Goal: Check status: Check status

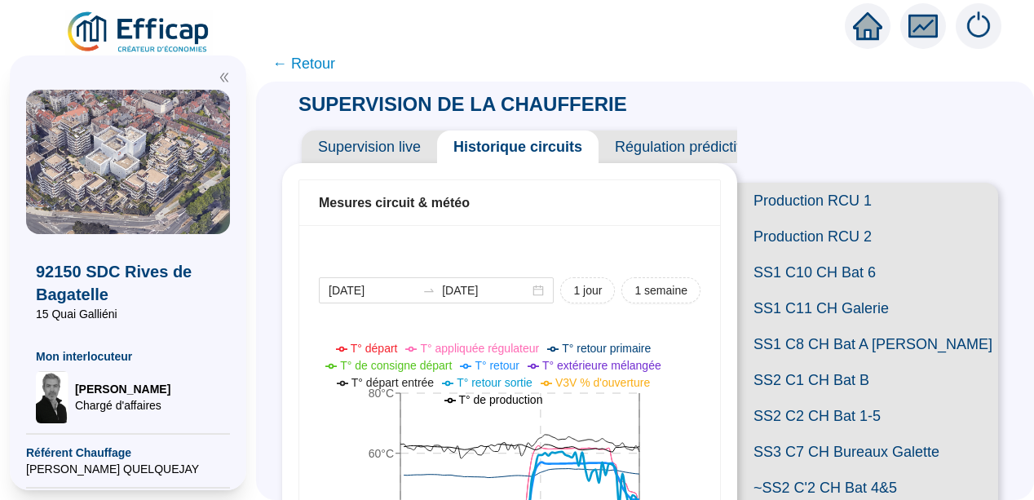
scroll to position [229, 0]
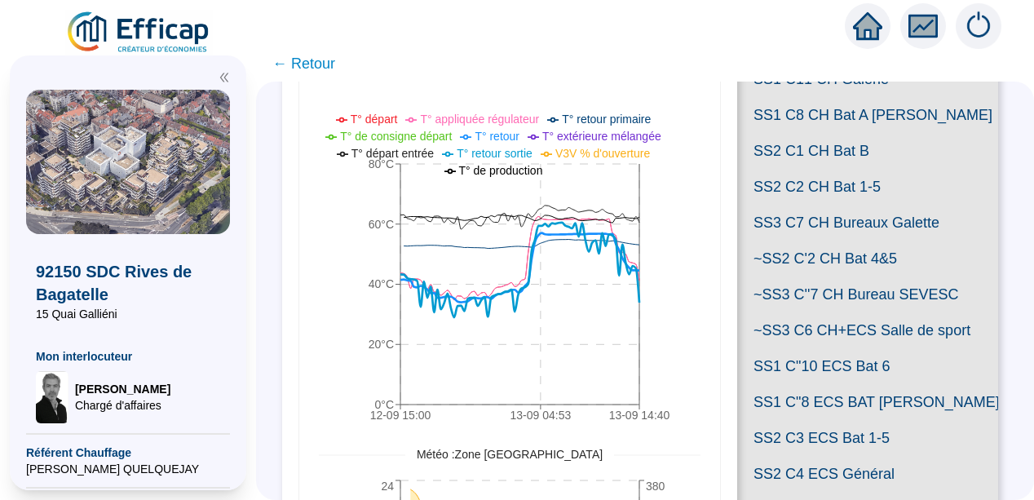
click at [333, 72] on span "← Retour" at bounding box center [303, 63] width 63 height 23
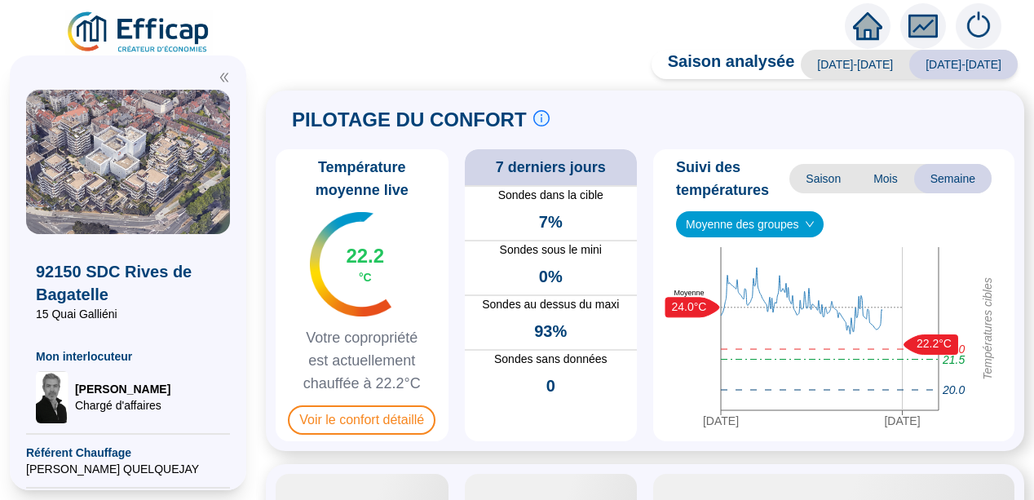
click at [256, 183] on div "92150 SDC [PERSON_NAME] de Bagatelle 15 Quai Galliéni Mon interlocuteur [PERSON…" at bounding box center [128, 273] width 256 height 454
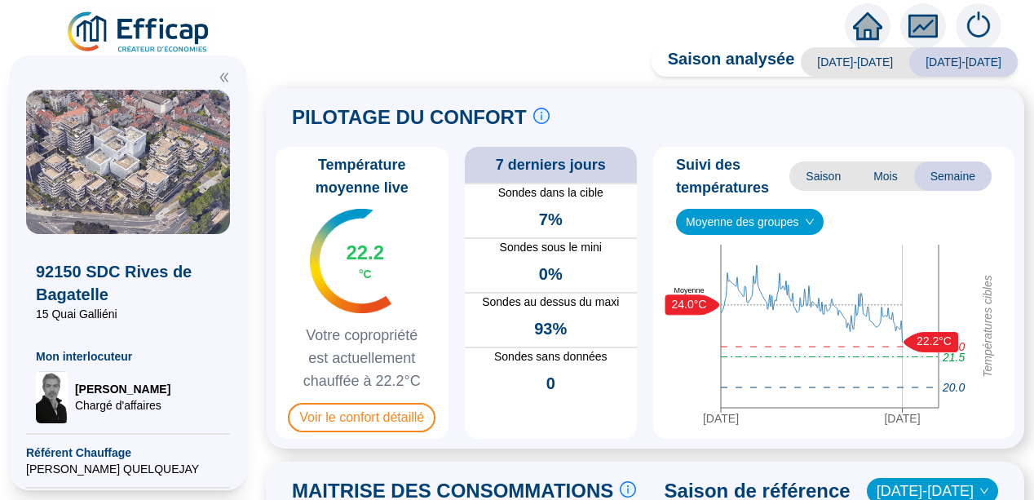
click at [256, 275] on div "92150 SDC [PERSON_NAME] de Bagatelle 15 Quai Galliéni Mon interlocuteur [PERSON…" at bounding box center [128, 273] width 256 height 454
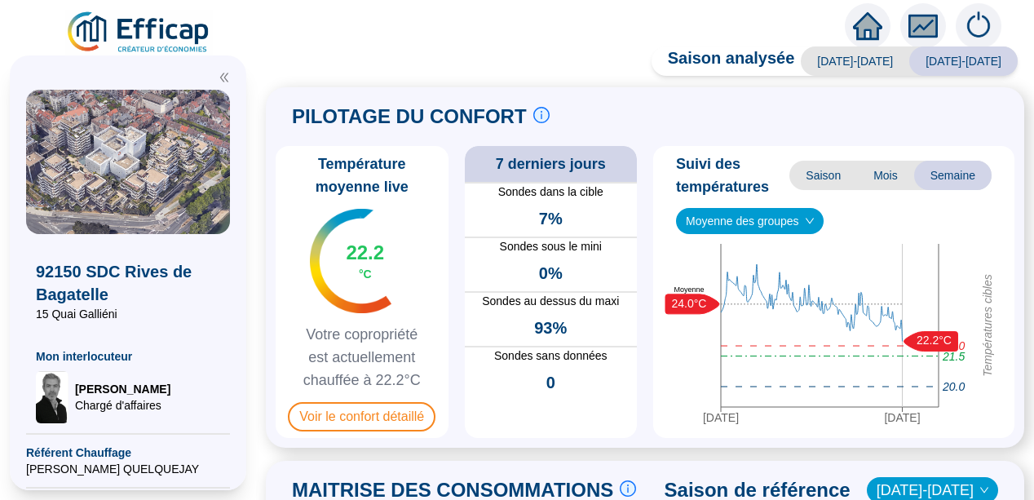
click at [280, 275] on div "PILOTAGE DU CONFORT Le pilotage du confort est fondamental pour le confort de t…" at bounding box center [645, 267] width 758 height 360
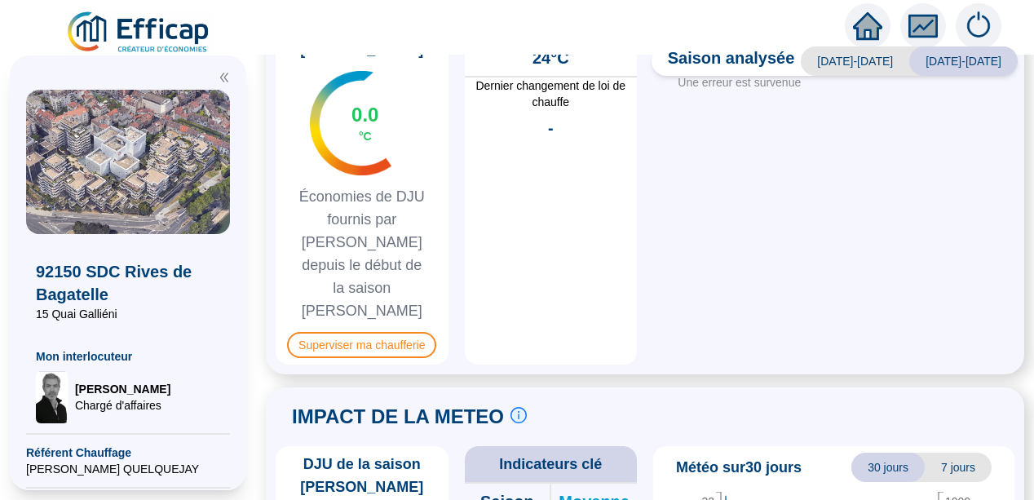
scroll to position [1011, 0]
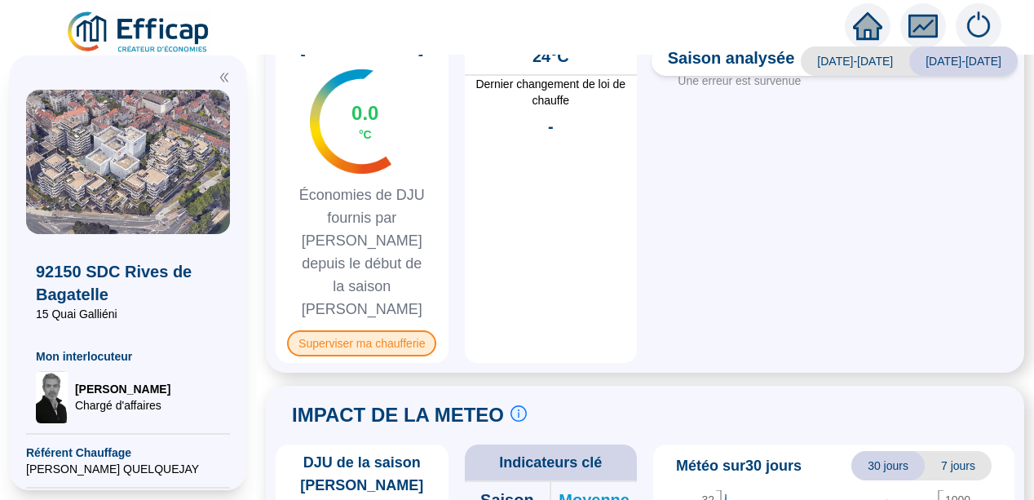
click at [368, 330] on span "Superviser ma chaufferie" at bounding box center [361, 343] width 149 height 26
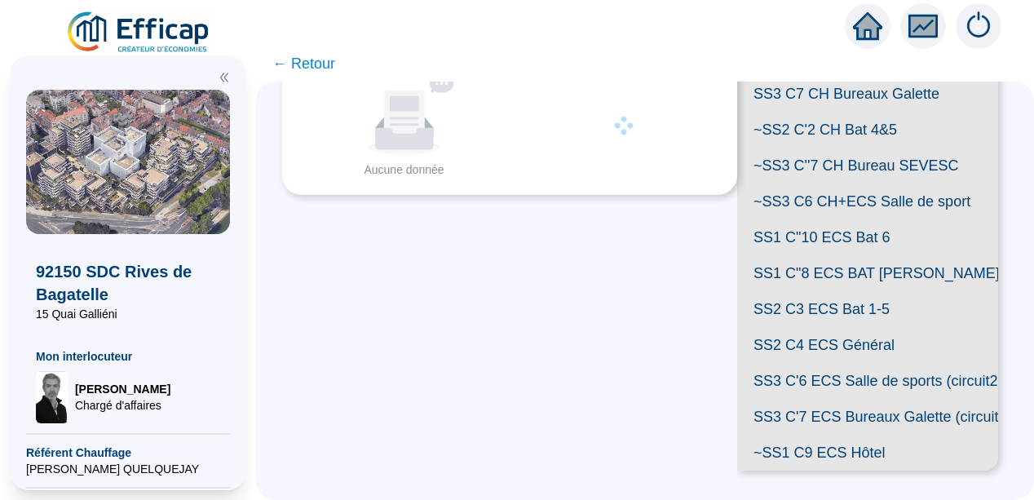
scroll to position [578, 0]
click at [868, 255] on span "SS1 C"8 ECS BAT [PERSON_NAME]" at bounding box center [867, 273] width 261 height 36
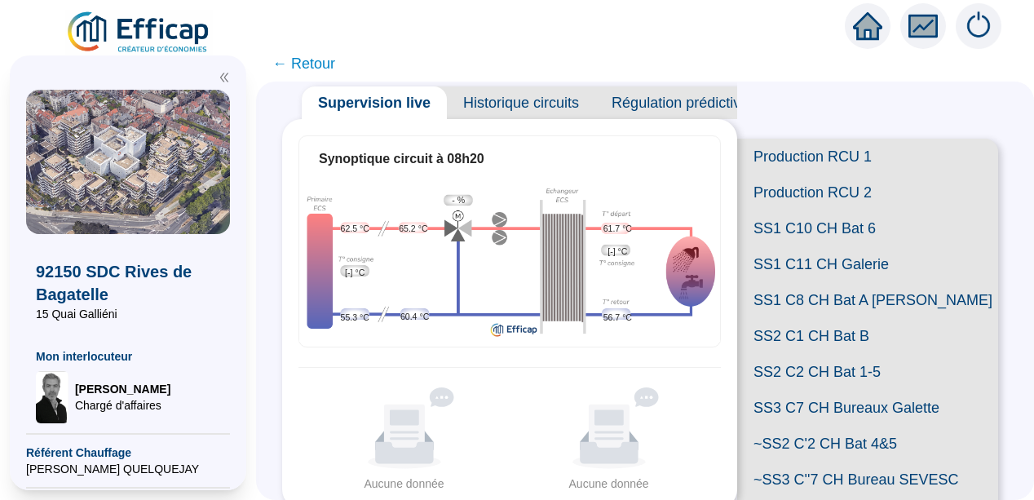
scroll to position [11, 0]
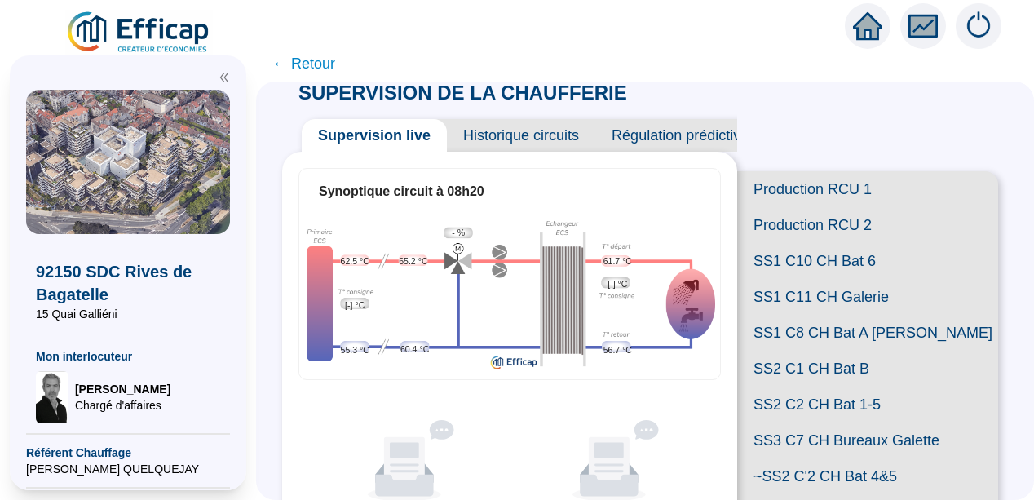
click at [537, 134] on span "Historique circuits" at bounding box center [521, 135] width 148 height 33
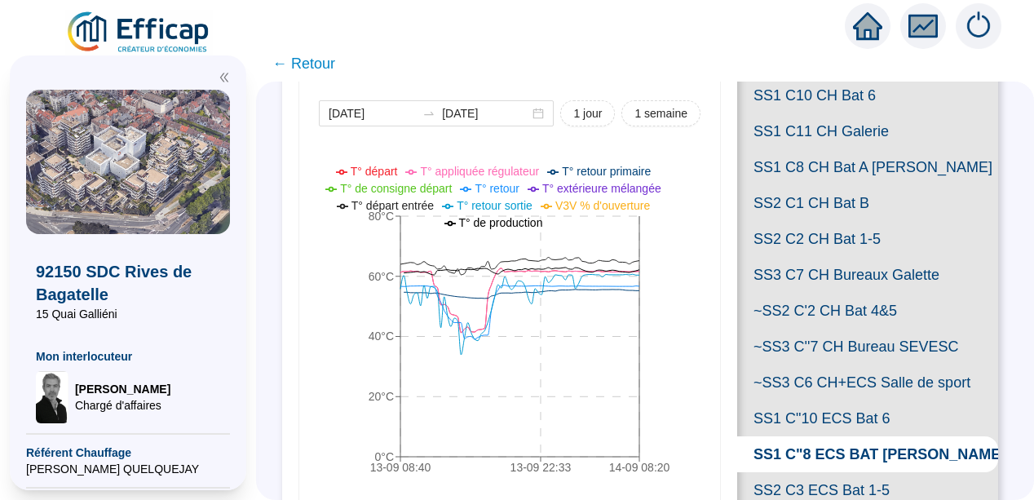
scroll to position [207, 0]
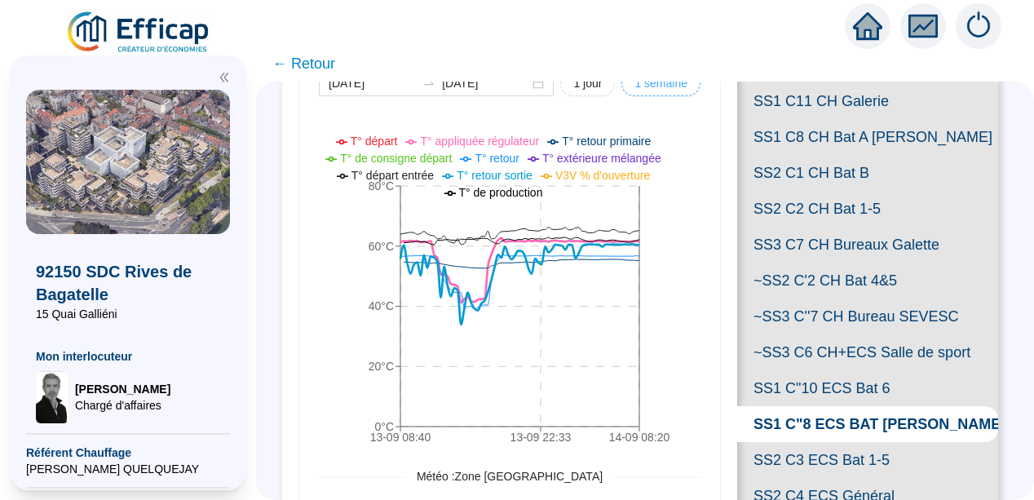
click at [639, 88] on span "1 semaine" at bounding box center [660, 83] width 53 height 17
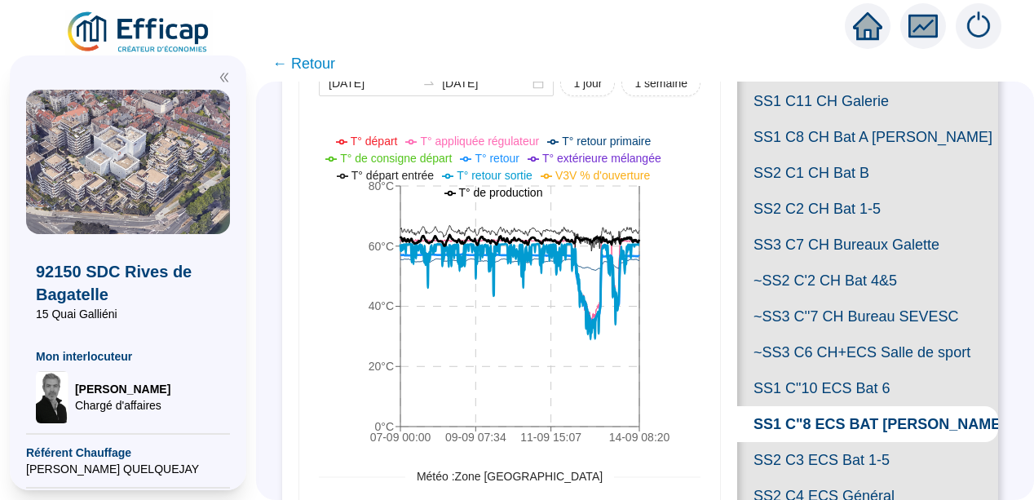
click at [322, 134] on ul "T° départ T° appliquée régulateur T° retour primaire T° de consigne départ T° r…" at bounding box center [497, 167] width 390 height 68
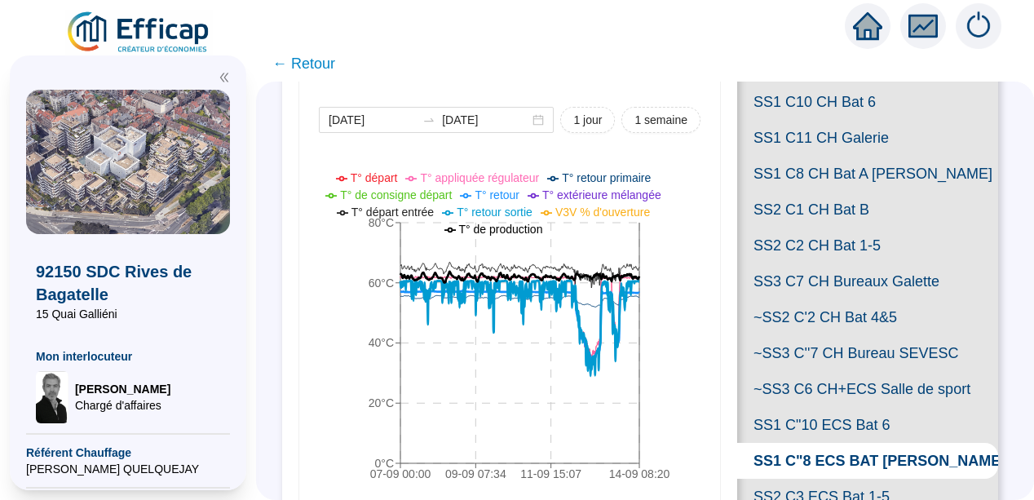
scroll to position [142, 0]
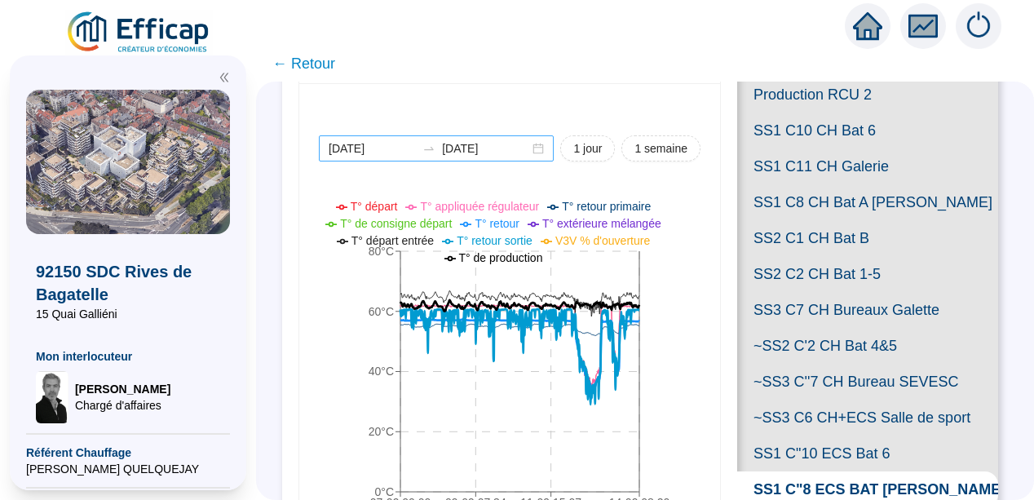
click at [532, 145] on div "[DATE] [DATE]" at bounding box center [436, 148] width 235 height 26
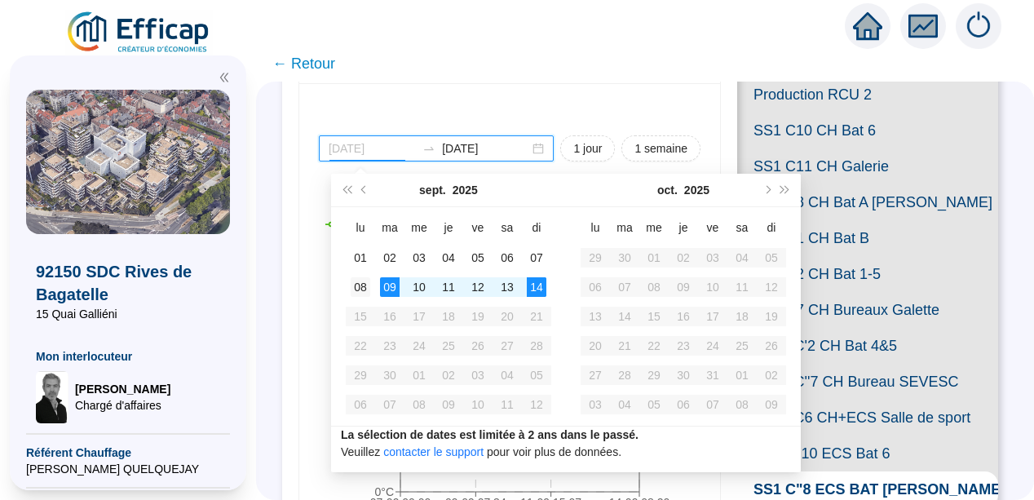
type input "[DATE]"
click at [355, 293] on div "08" at bounding box center [361, 287] width 20 height 20
type input "[DATE]"
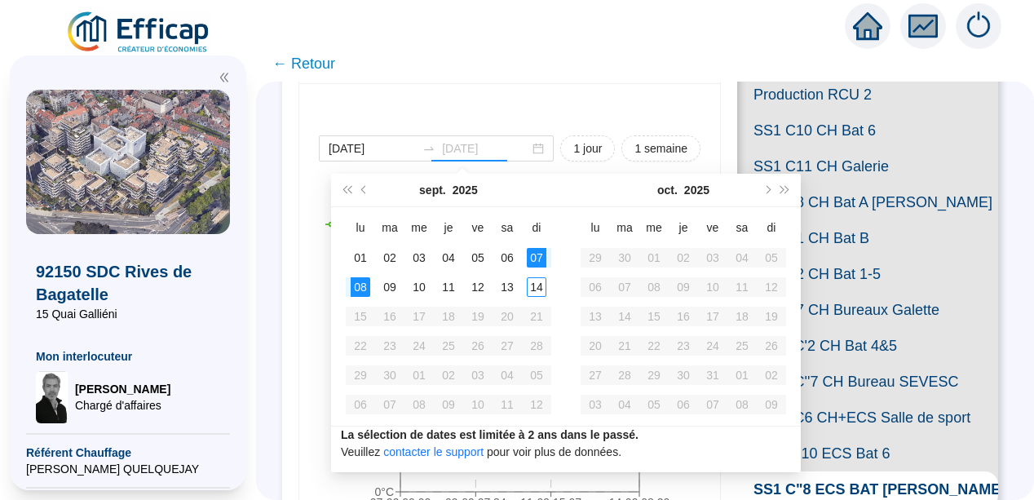
click at [530, 251] on div "07" at bounding box center [537, 258] width 20 height 20
type input "[DATE]"
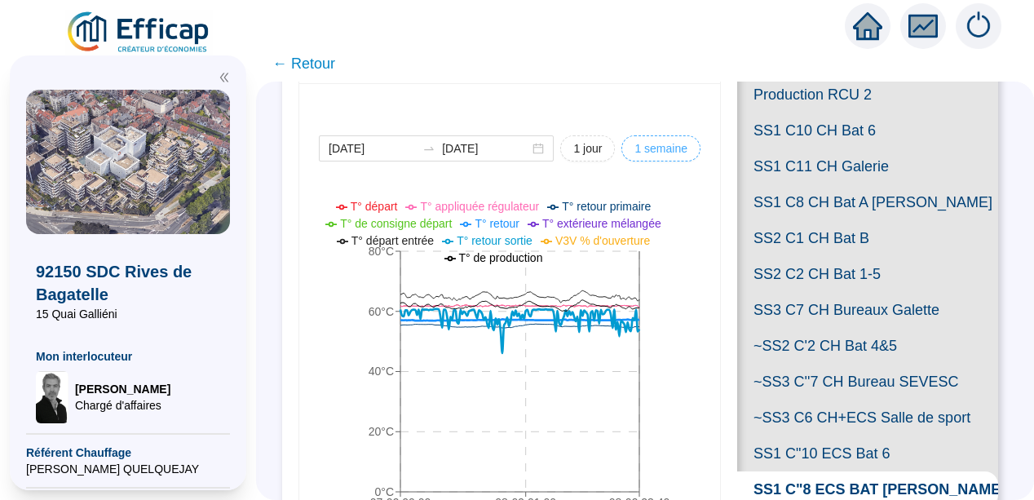
click at [659, 145] on span "1 semaine" at bounding box center [660, 148] width 53 height 17
type input "[DATE]"
